Goal: Information Seeking & Learning: Find specific fact

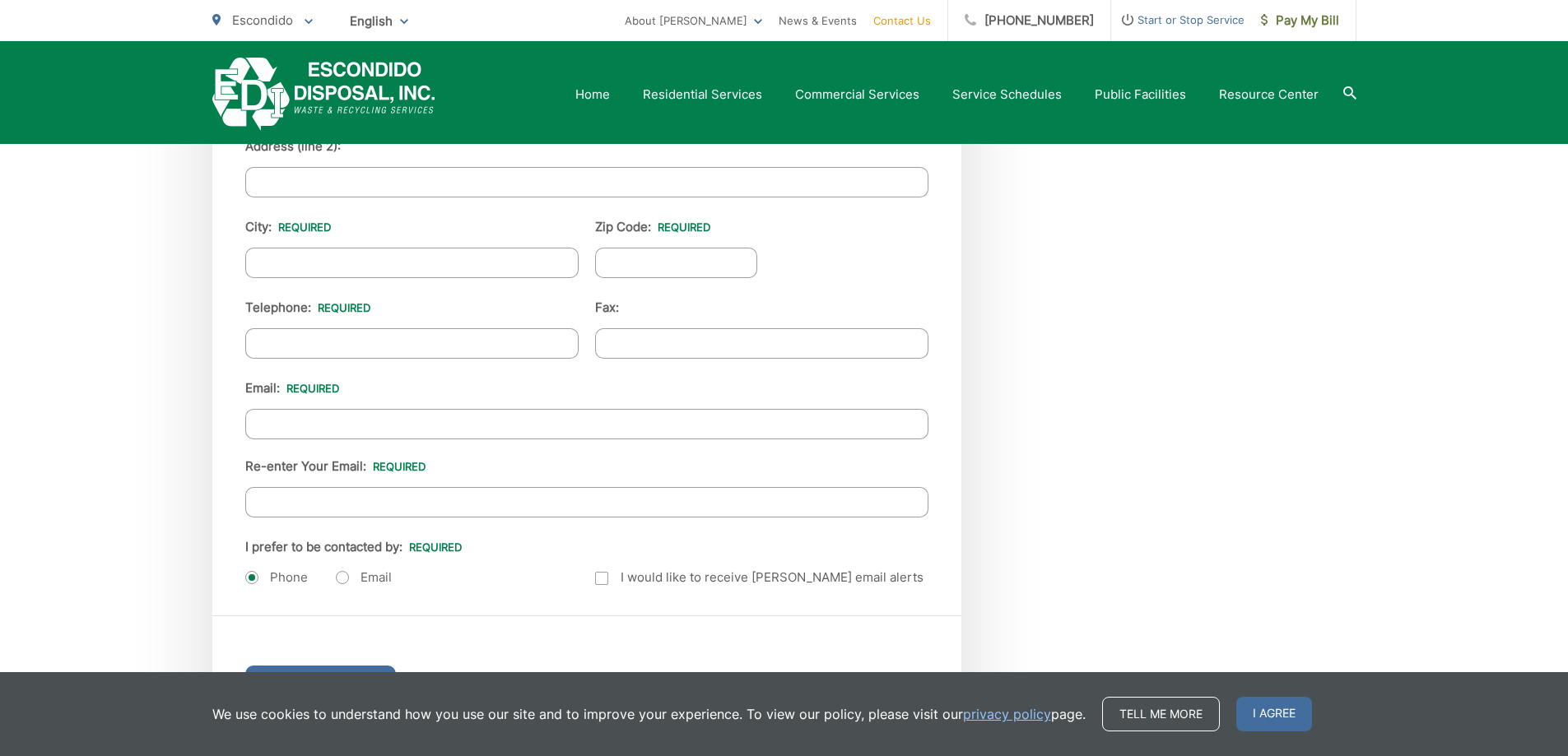
scroll to position [1462, 0]
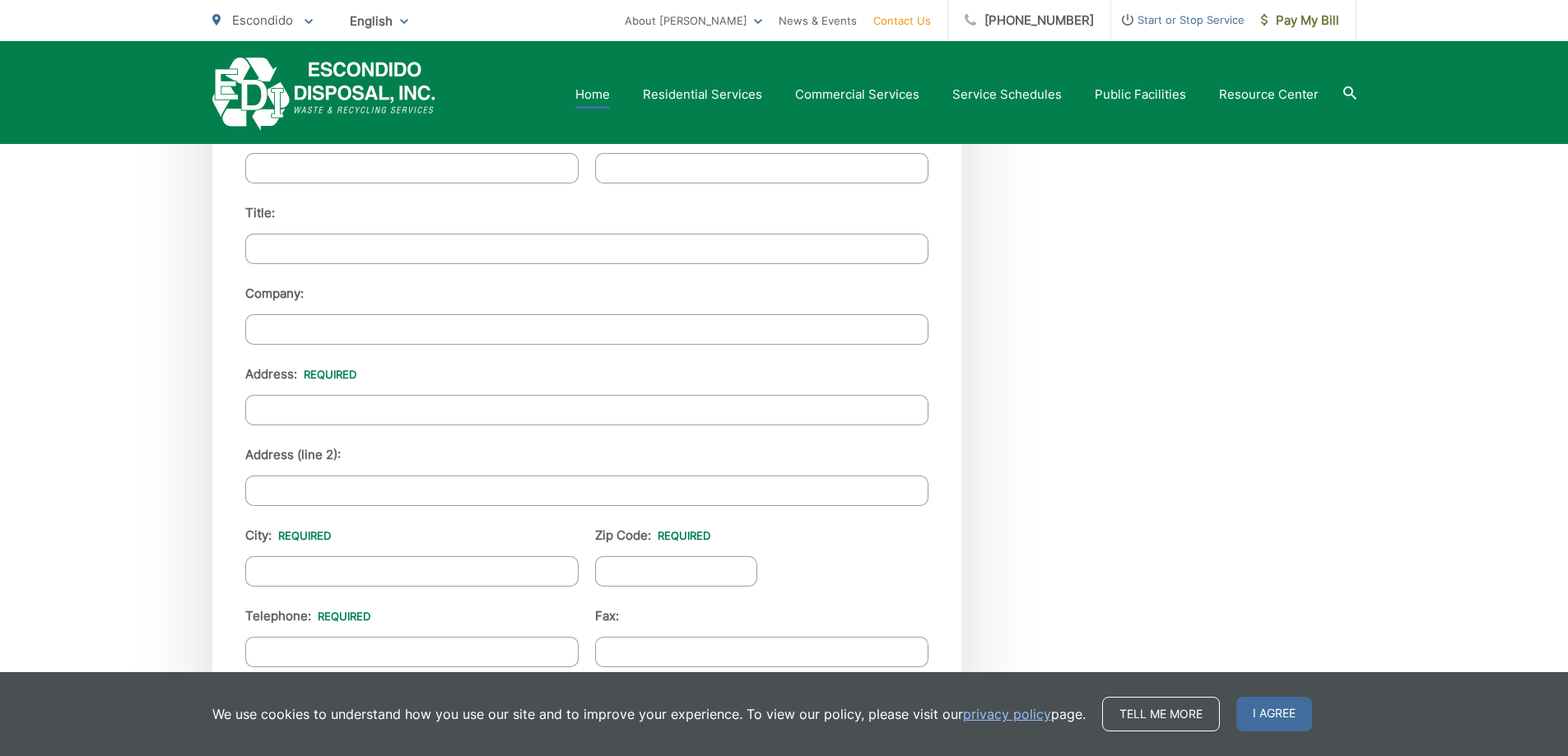
click at [597, 89] on link "Home" at bounding box center [593, 95] width 35 height 20
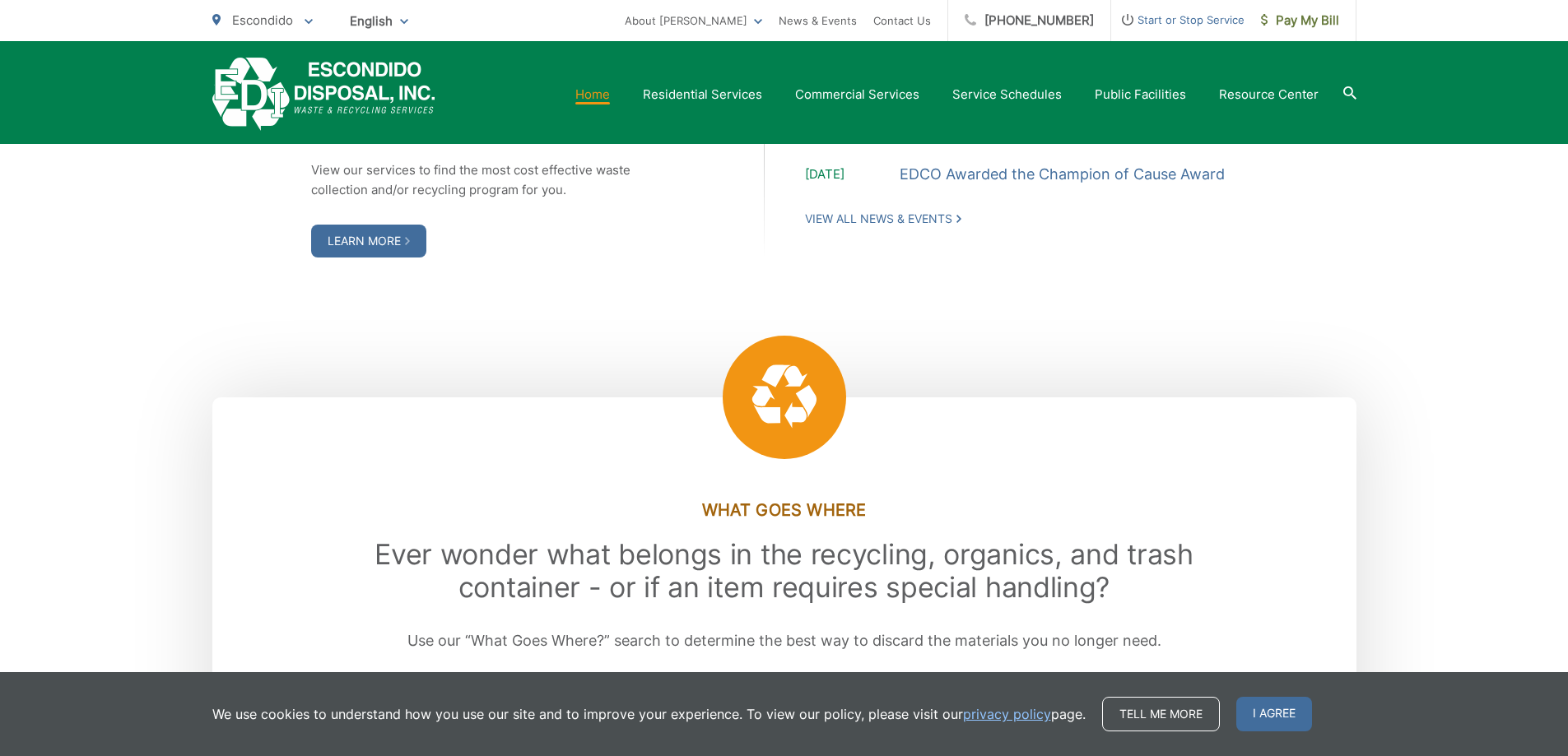
scroll to position [2222, 0]
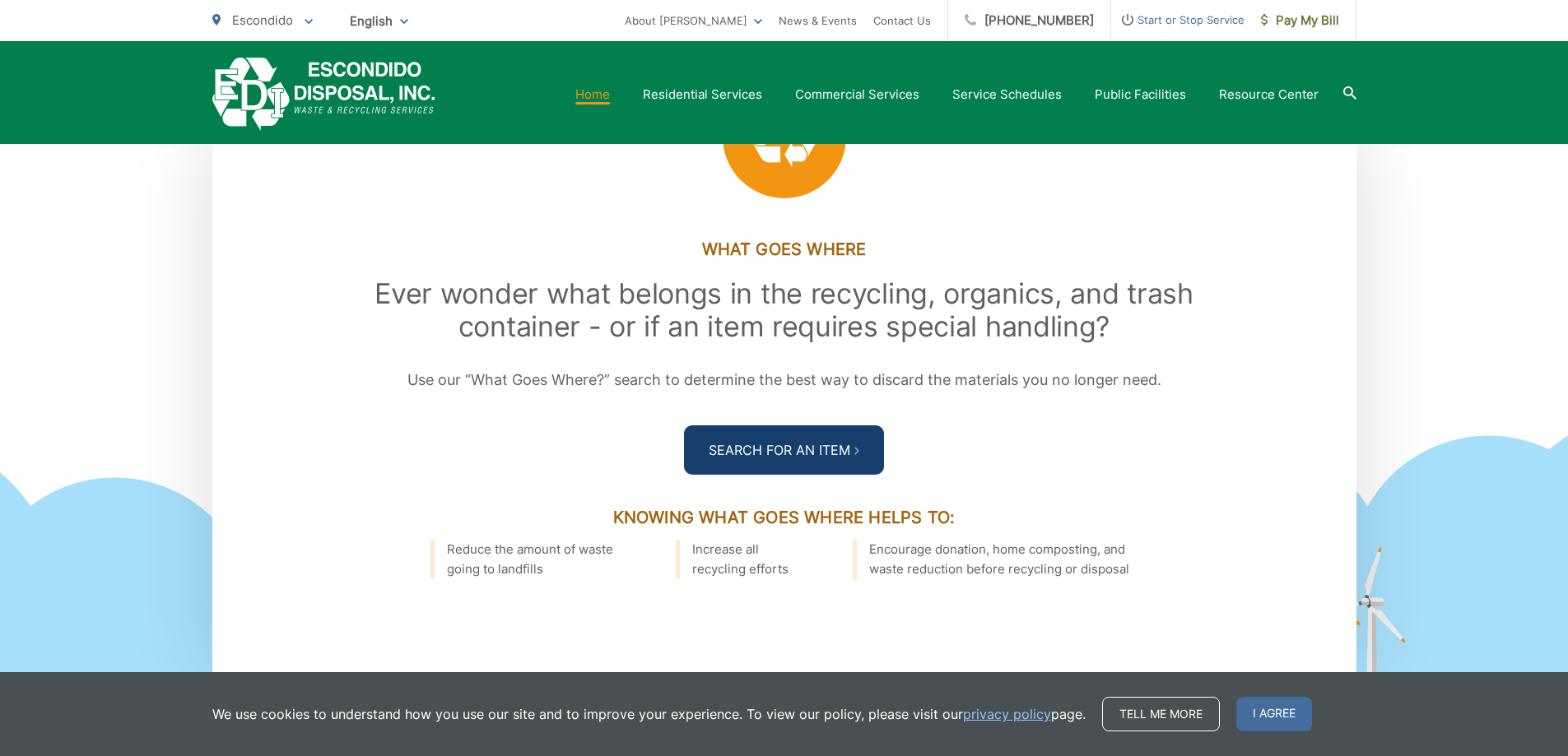
click at [718, 465] on link "Search For an Item" at bounding box center [784, 450] width 200 height 49
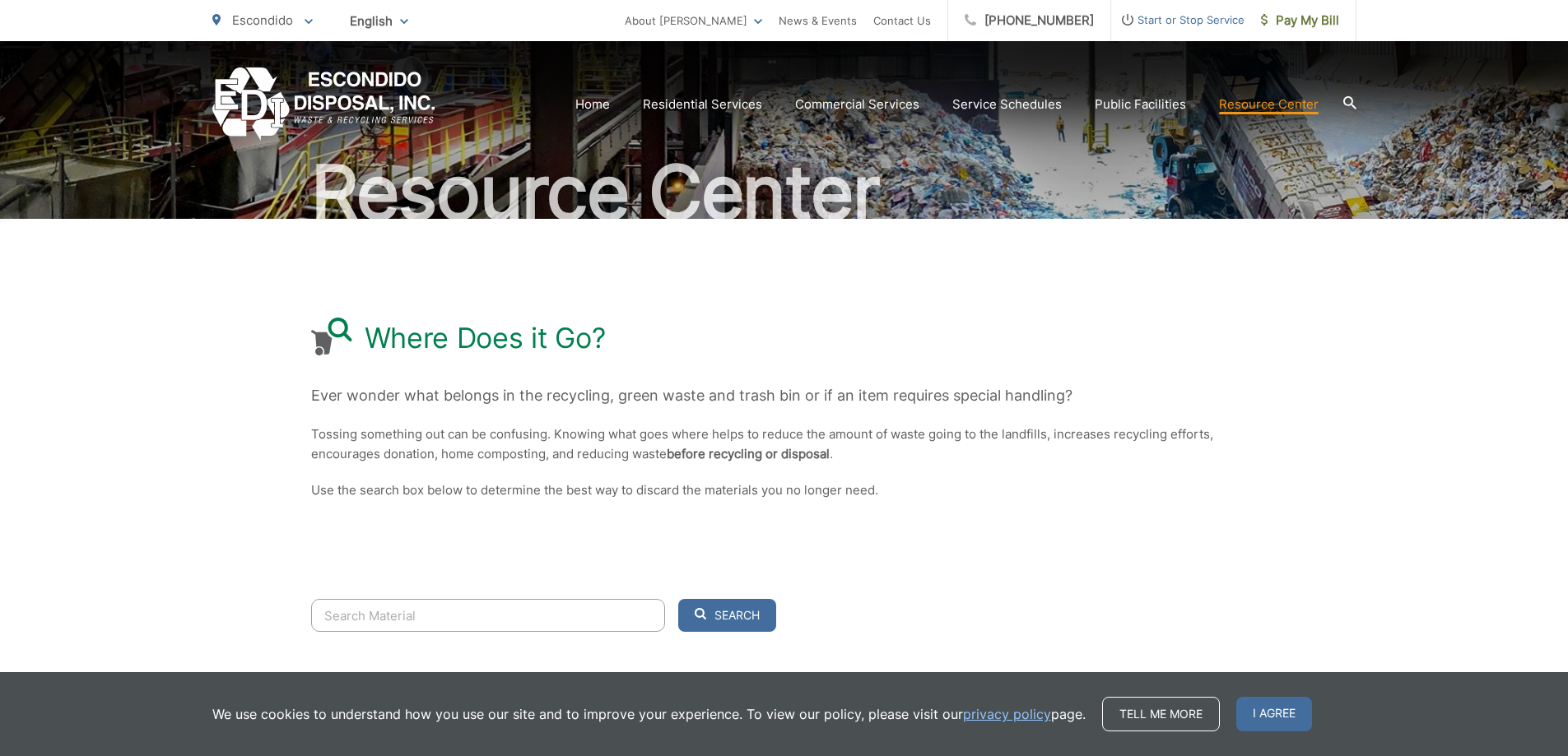
scroll to position [236, 0]
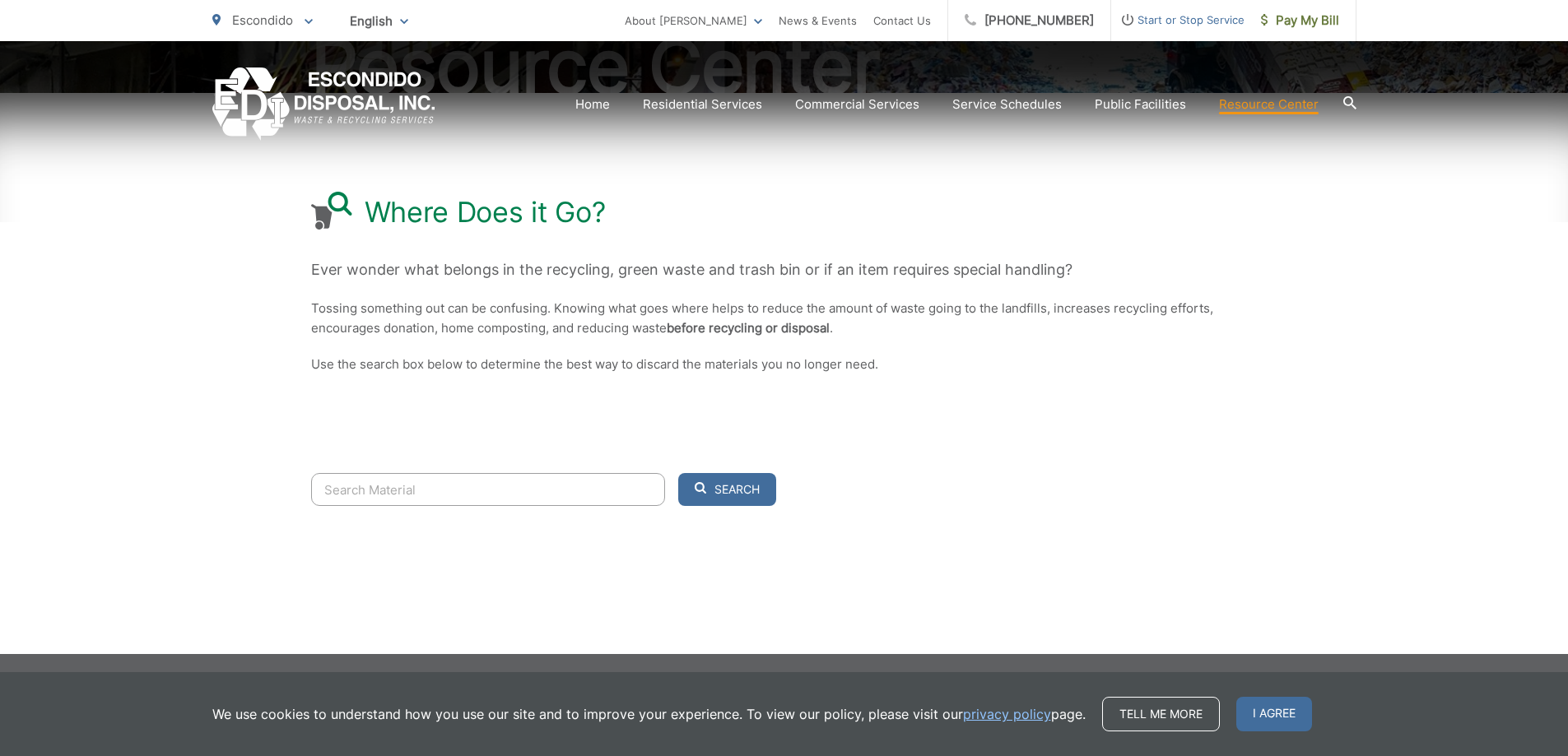
click at [582, 491] on input "Search" at bounding box center [488, 490] width 354 height 33
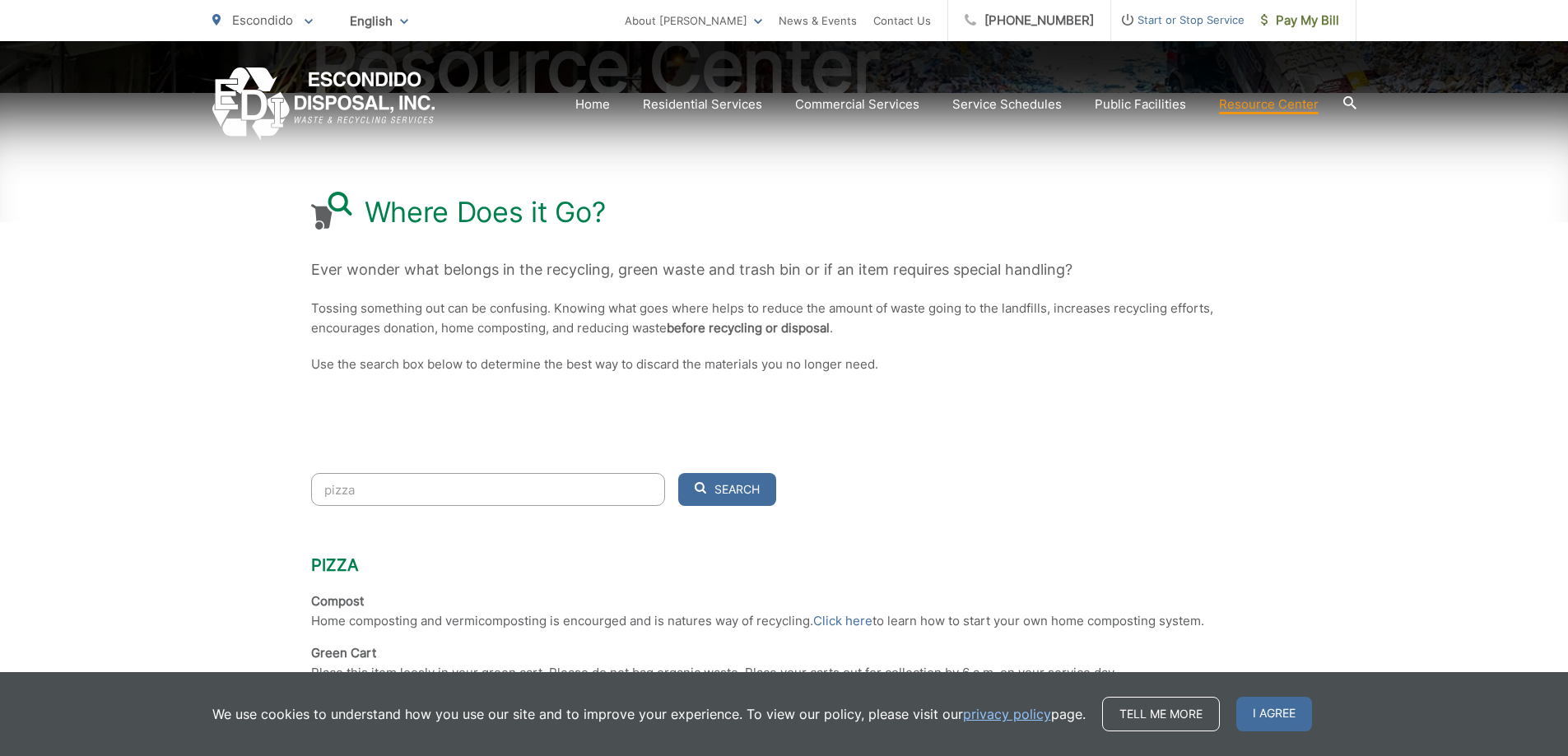
scroll to position [566, 0]
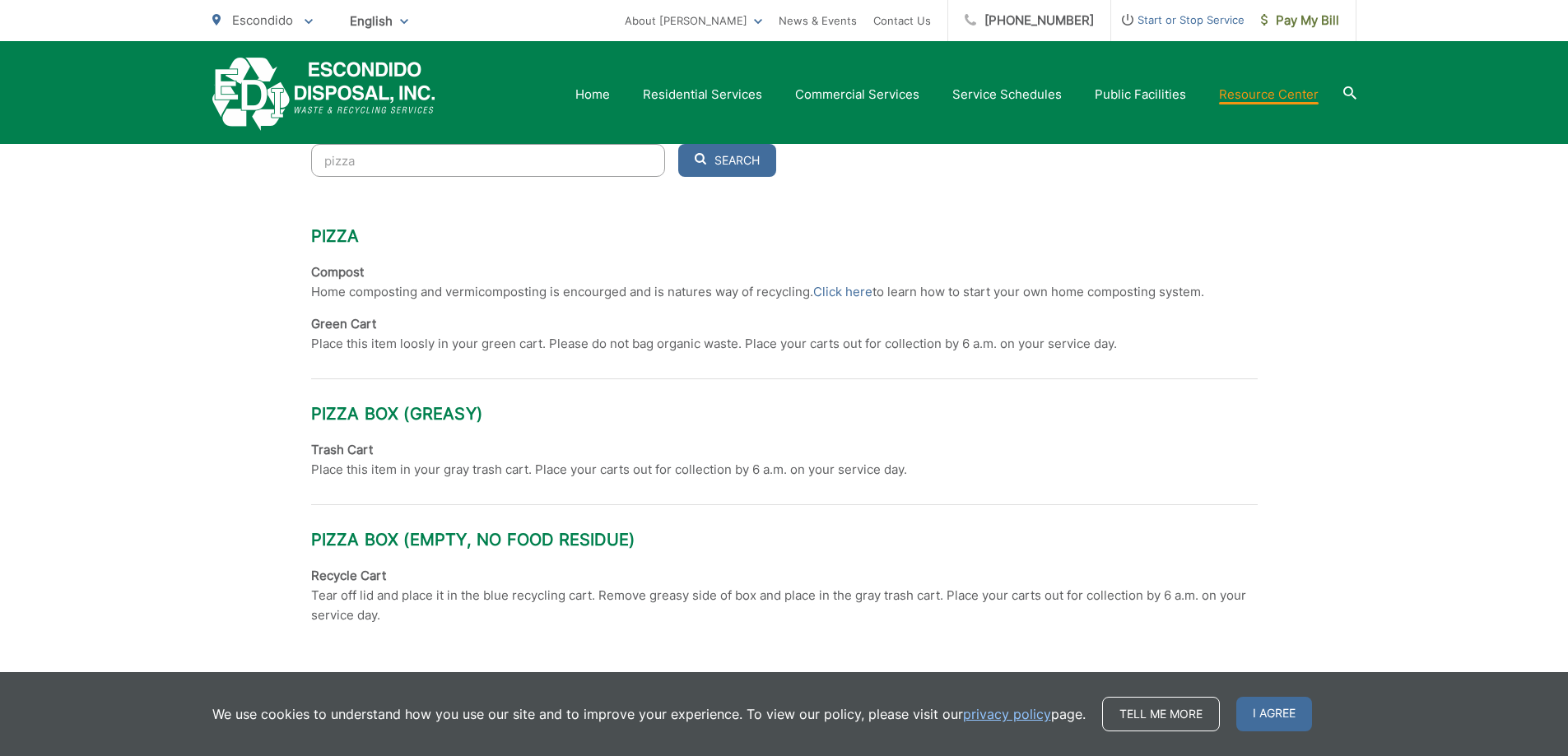
type input "pizza"
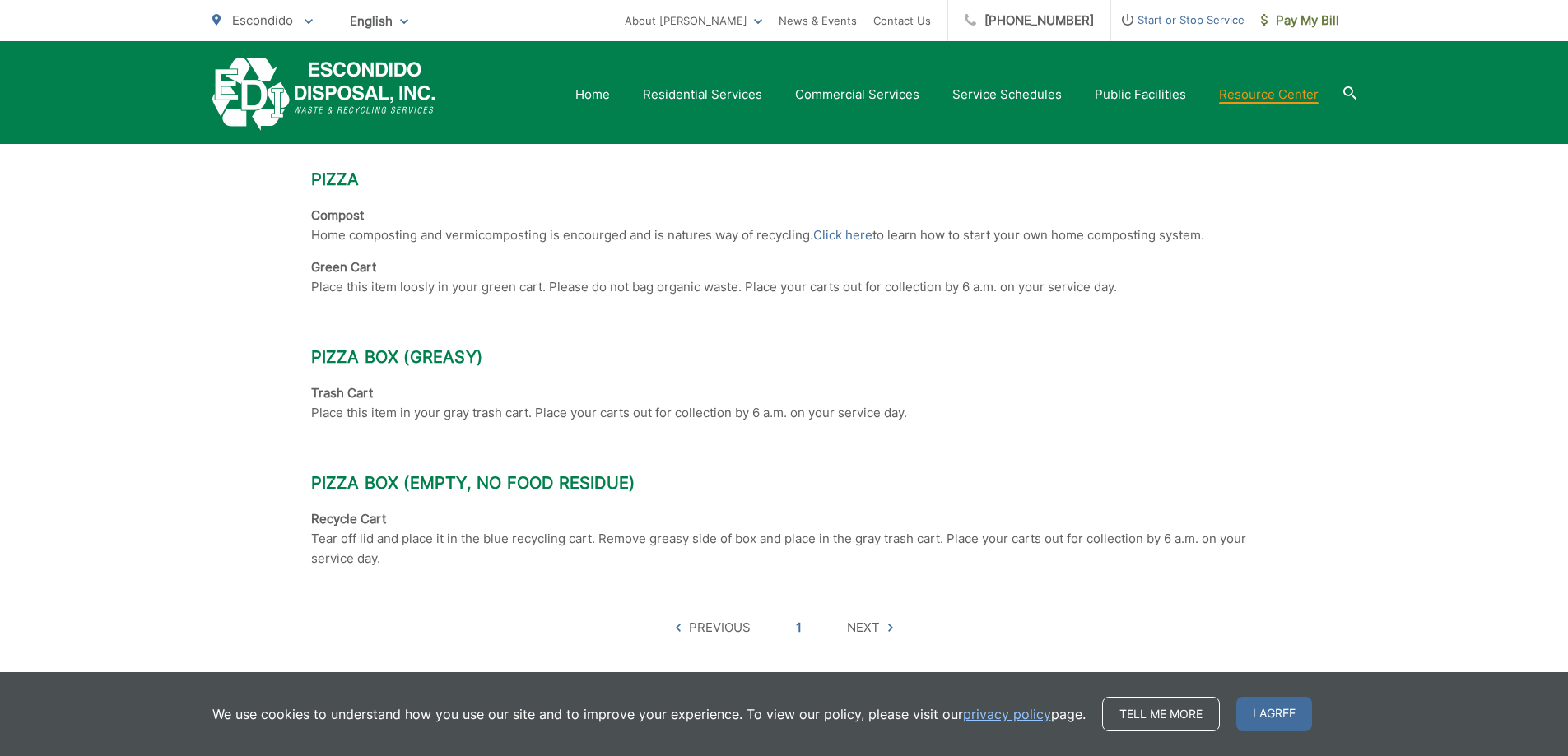
scroll to position [540, 0]
